Goal: Find specific page/section: Find specific page/section

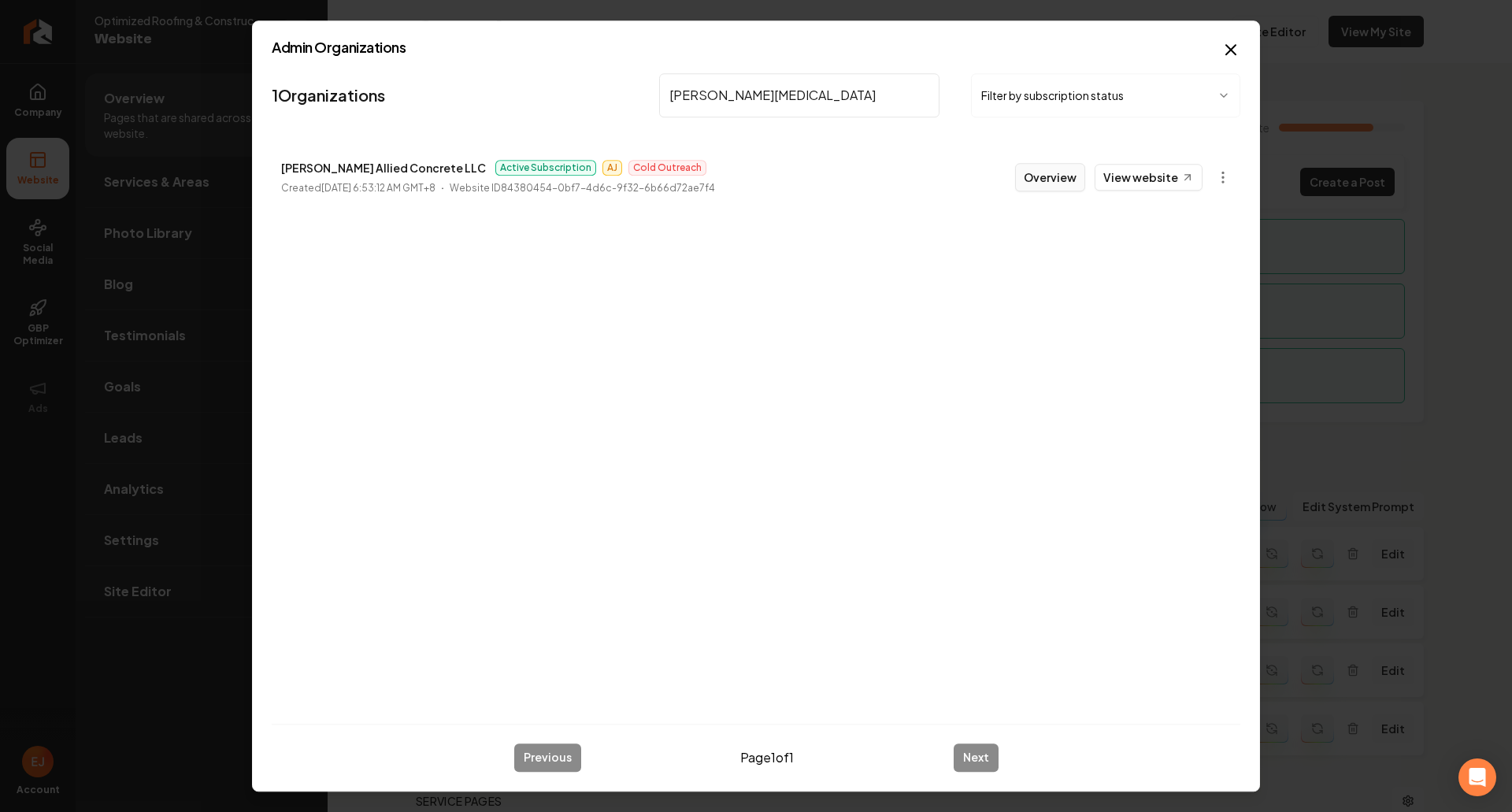
type input "[PERSON_NAME][MEDICAL_DATA]"
click at [1057, 180] on button "Overview" at bounding box center [1050, 177] width 70 height 28
